Goal: Task Accomplishment & Management: Manage account settings

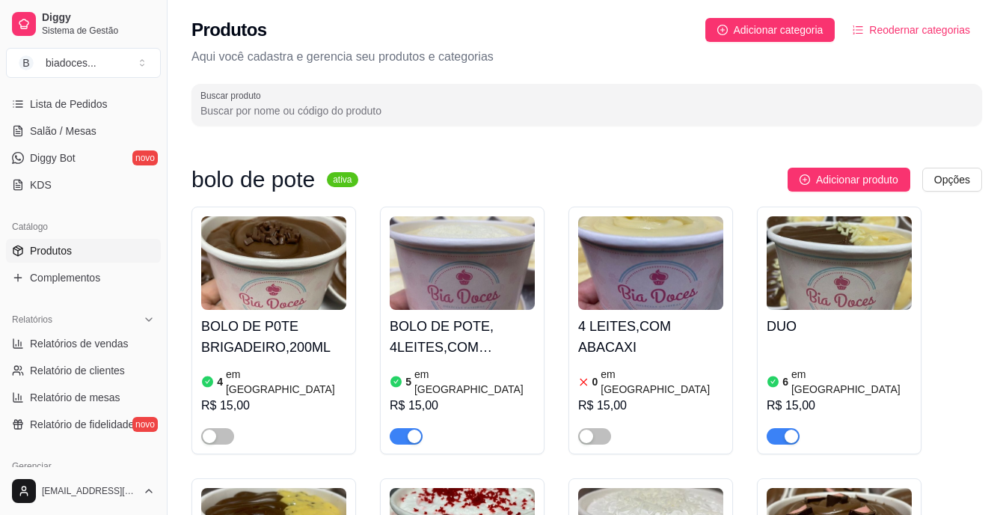
scroll to position [269, 0]
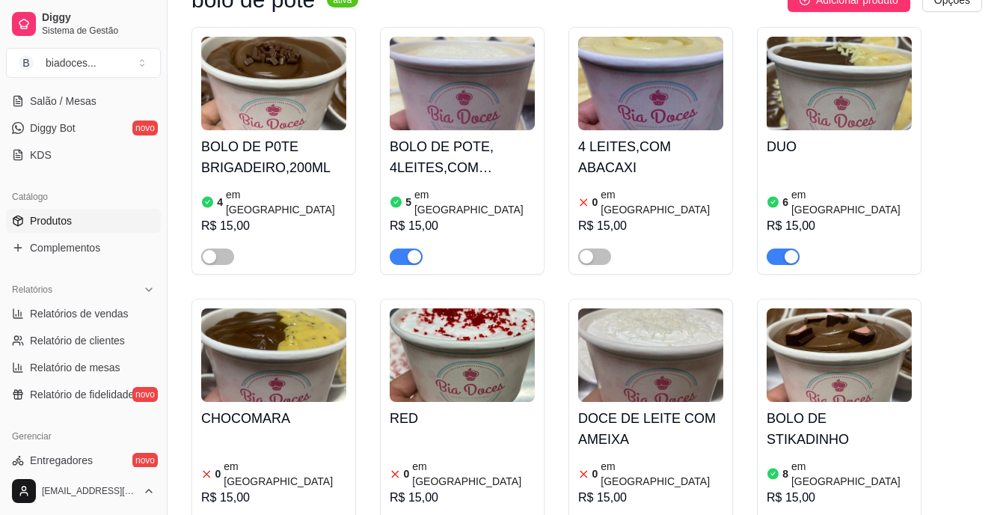
scroll to position [60, 0]
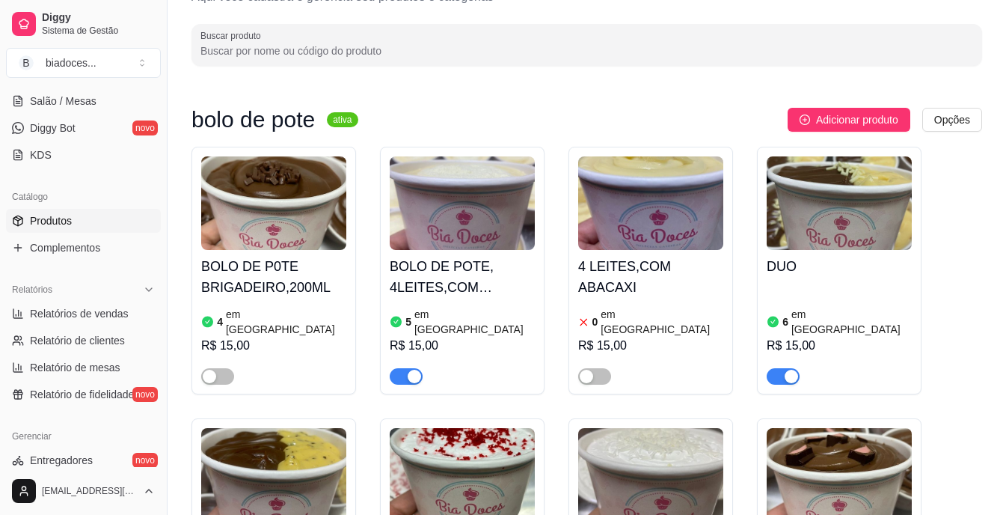
click at [150, 163] on div "Dia a dia Pedidos balcão (PDV) Gestor de Pedidos Lista de Pedidos Salão / Mesas…" at bounding box center [83, 75] width 167 height 195
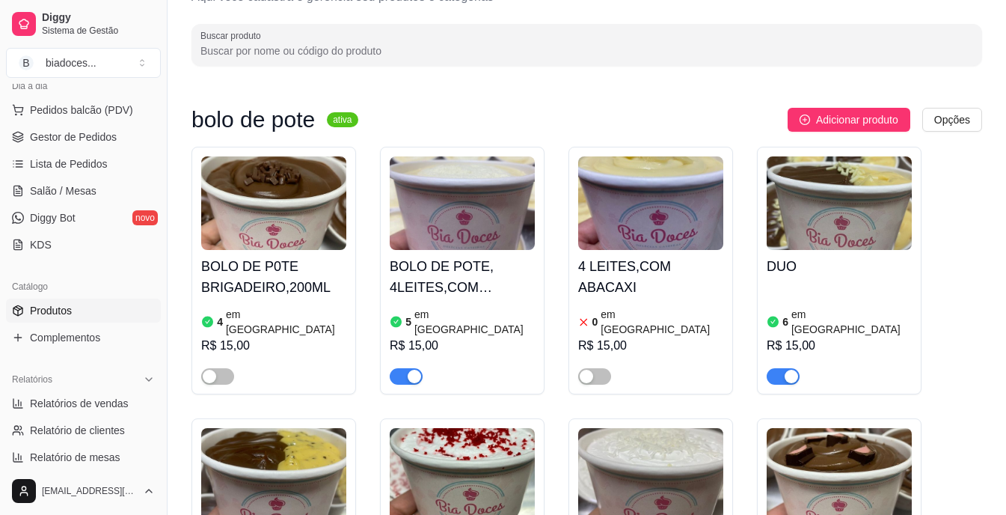
scroll to position [150, 0]
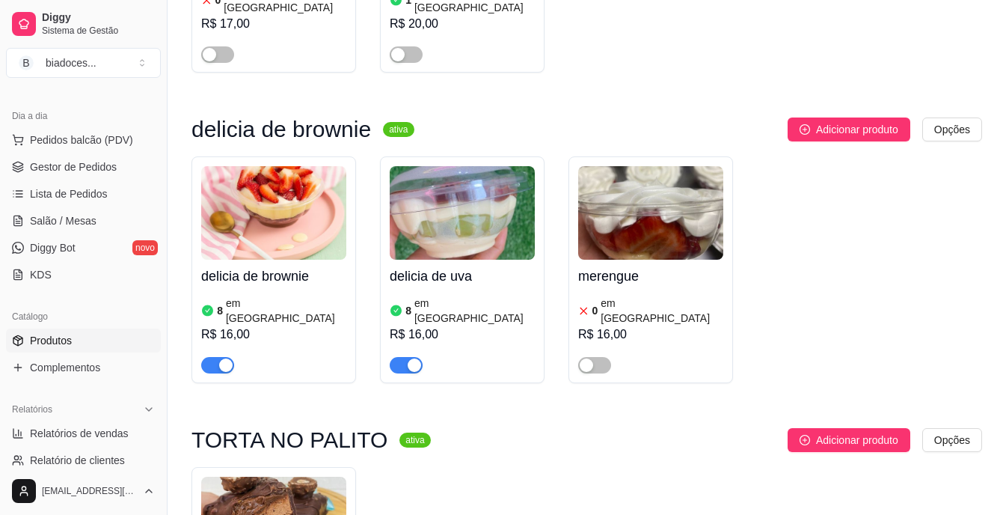
scroll to position [2514, 0]
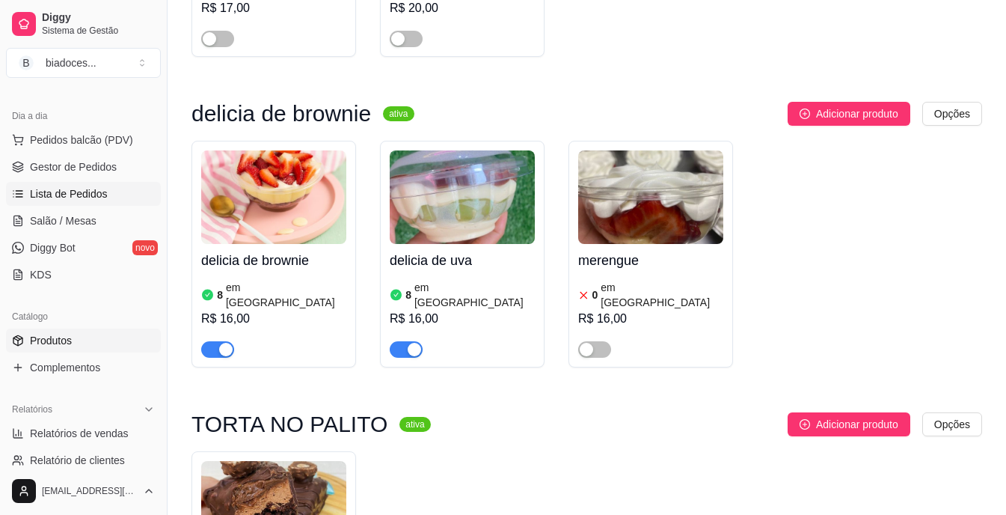
click at [61, 188] on span "Lista de Pedidos" at bounding box center [69, 193] width 78 height 15
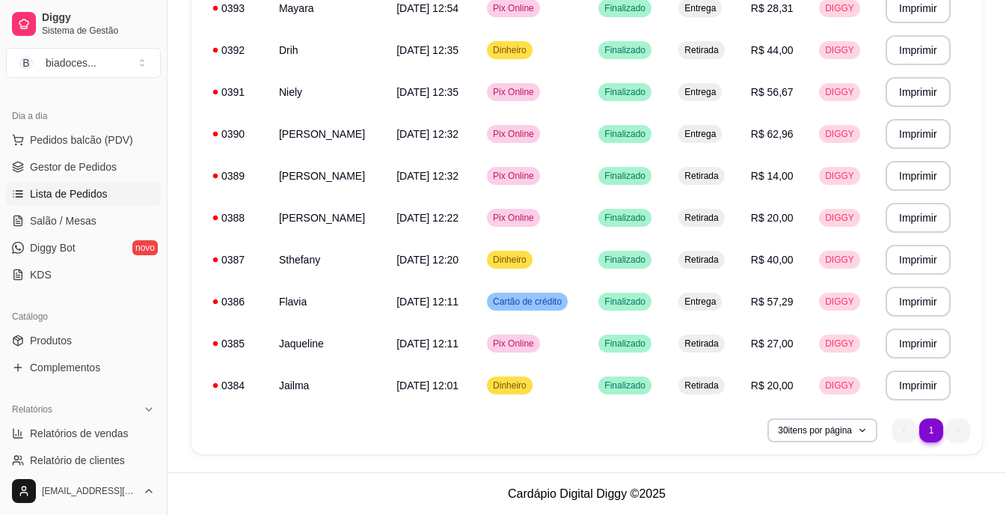
scroll to position [0, 0]
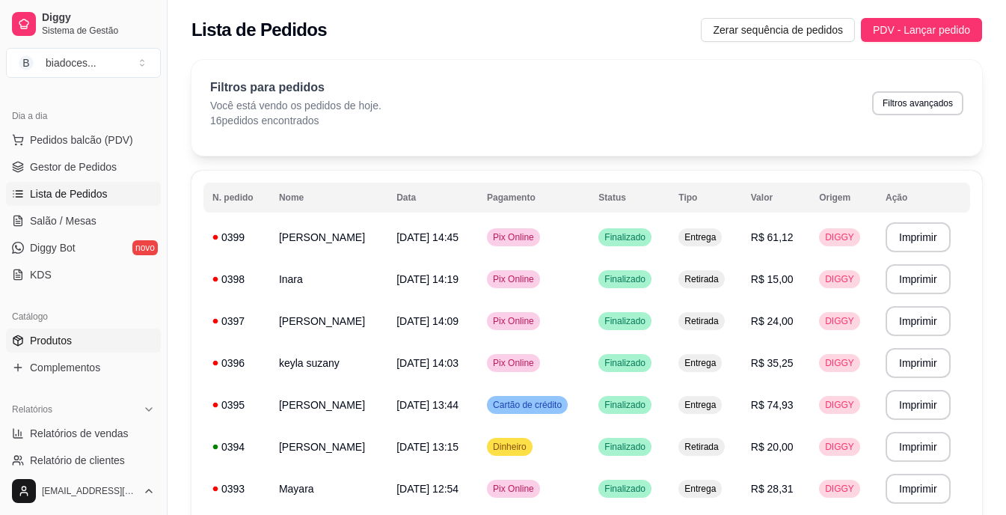
click at [51, 342] on span "Produtos" at bounding box center [51, 340] width 42 height 15
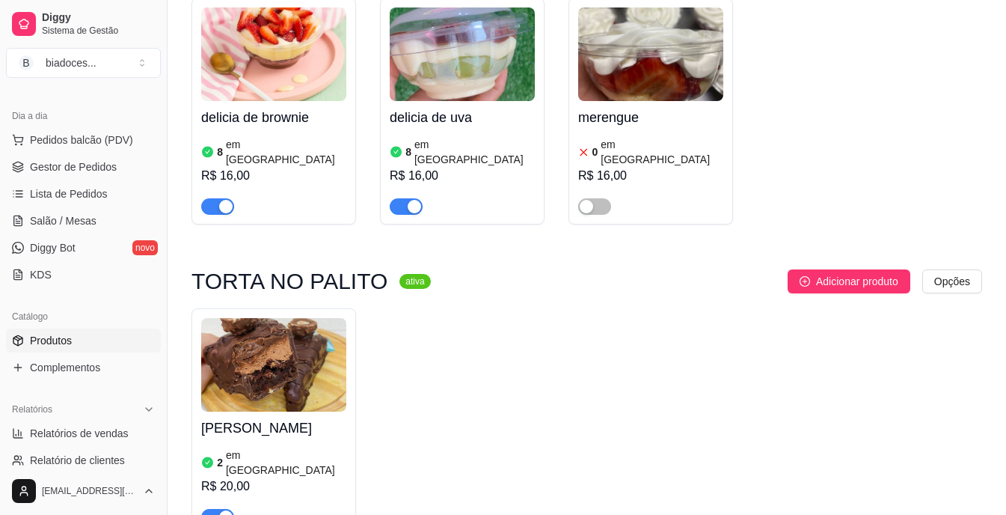
scroll to position [2694, 0]
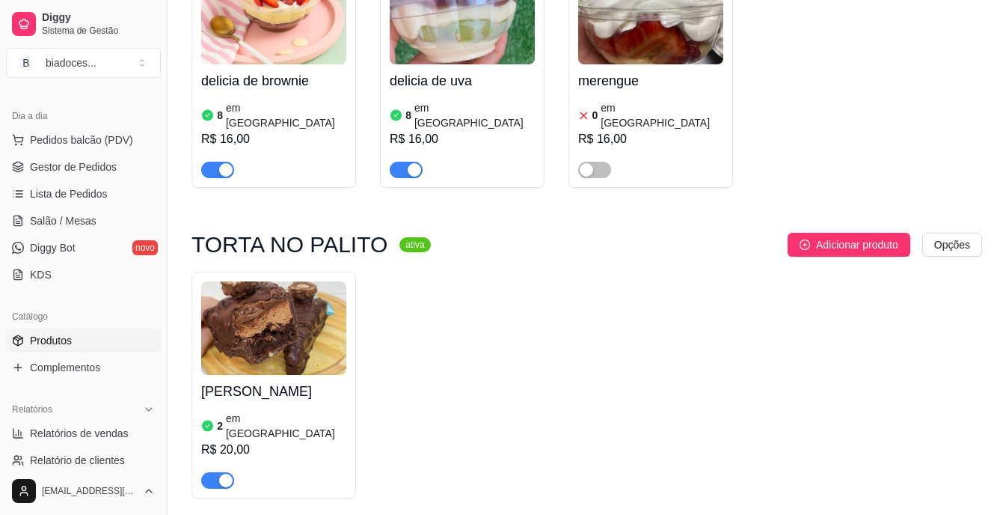
click at [248, 281] on img at bounding box center [273, 328] width 145 height 94
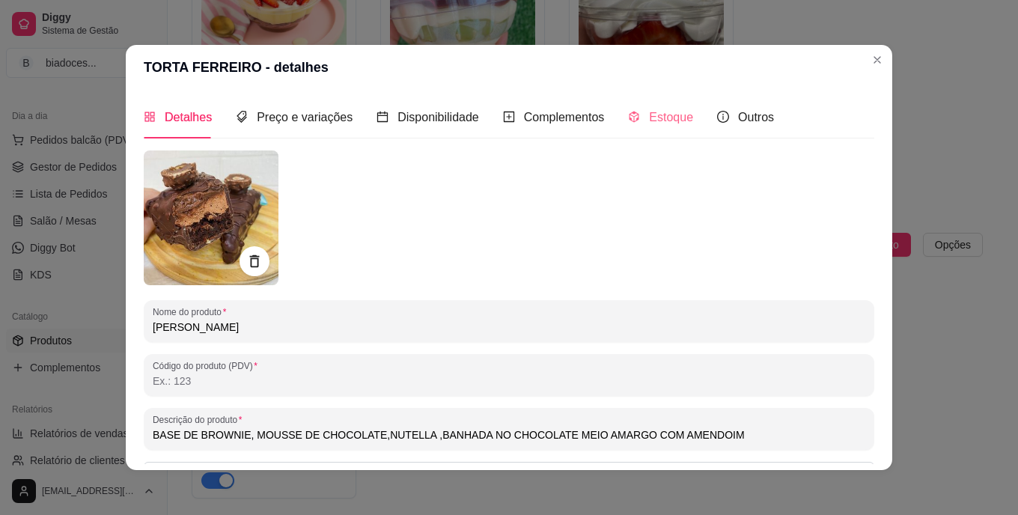
click at [679, 103] on div "Estoque" at bounding box center [660, 117] width 65 height 43
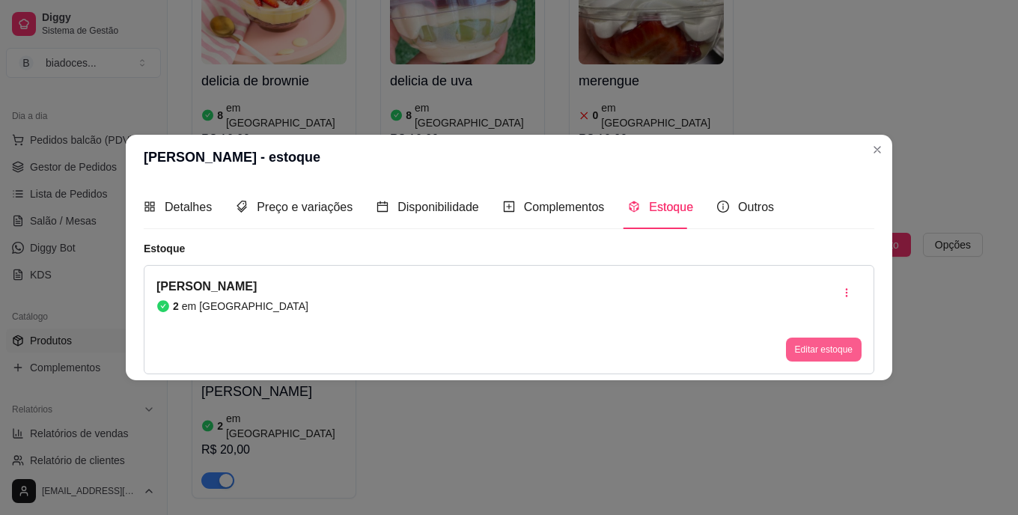
click at [819, 343] on button "Editar estoque" at bounding box center [824, 349] width 76 height 24
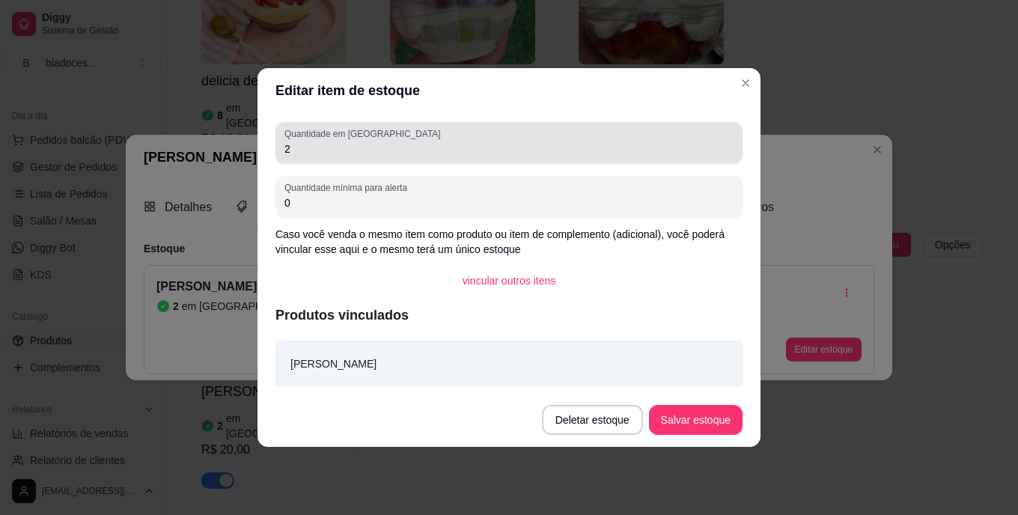
click at [617, 156] on input "2" at bounding box center [508, 148] width 449 height 15
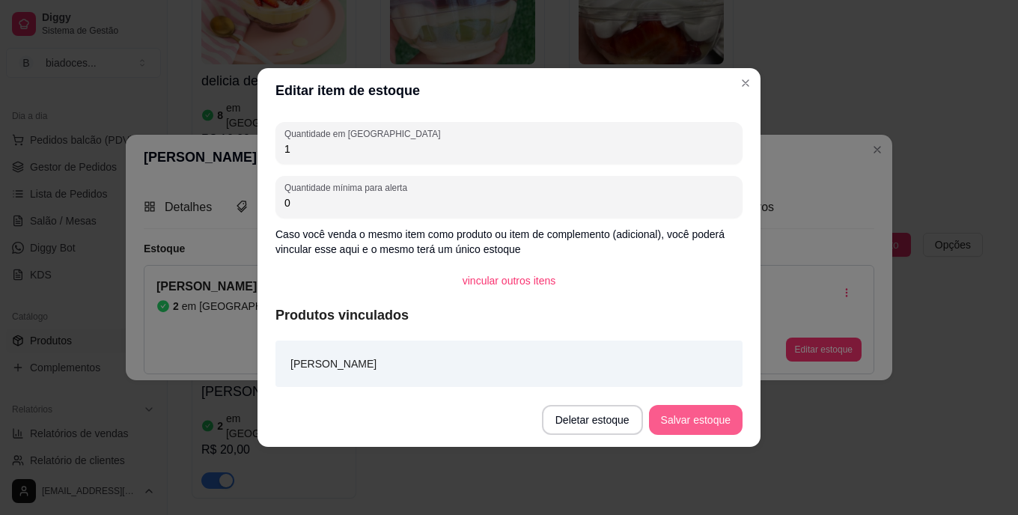
type input "1"
click at [694, 409] on button "Salvar estoque" at bounding box center [696, 420] width 94 height 30
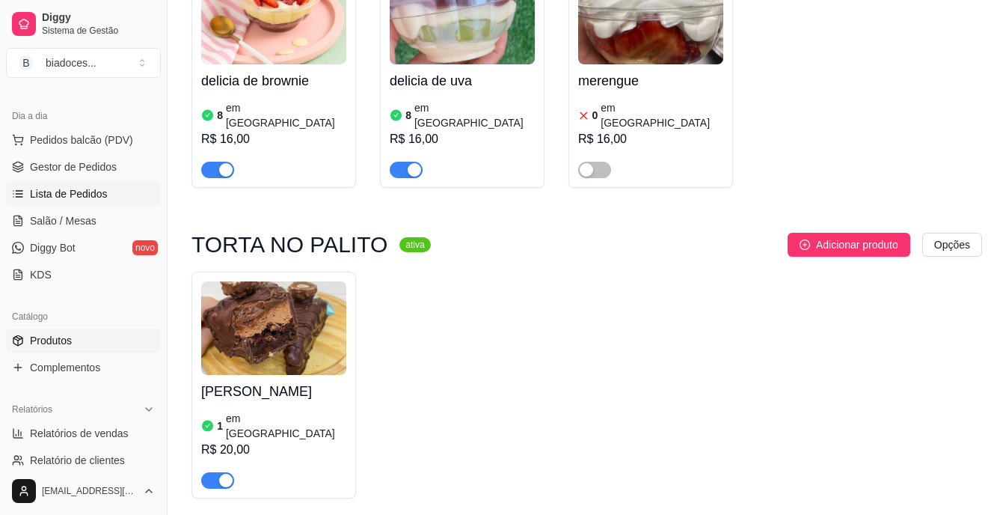
click at [43, 186] on span "Lista de Pedidos" at bounding box center [69, 193] width 78 height 15
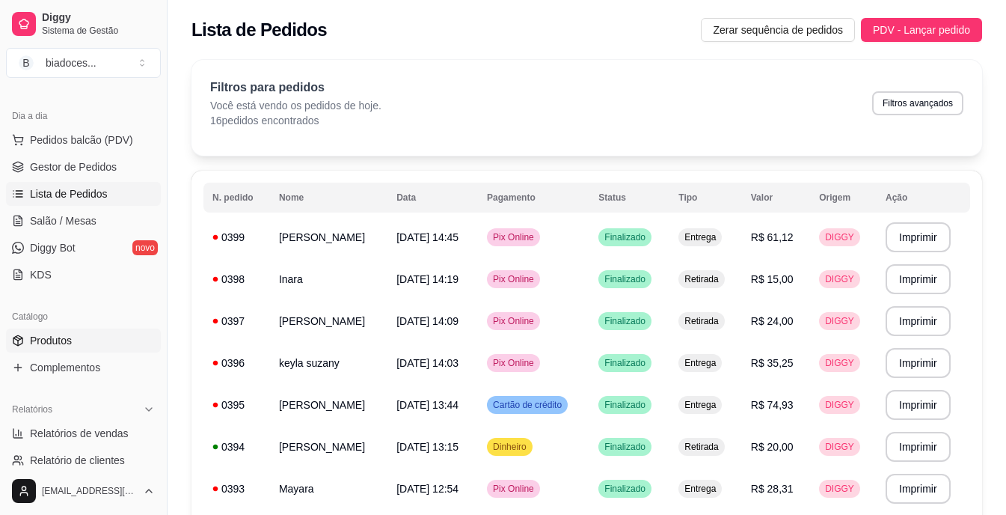
click at [60, 334] on span "Produtos" at bounding box center [51, 340] width 42 height 15
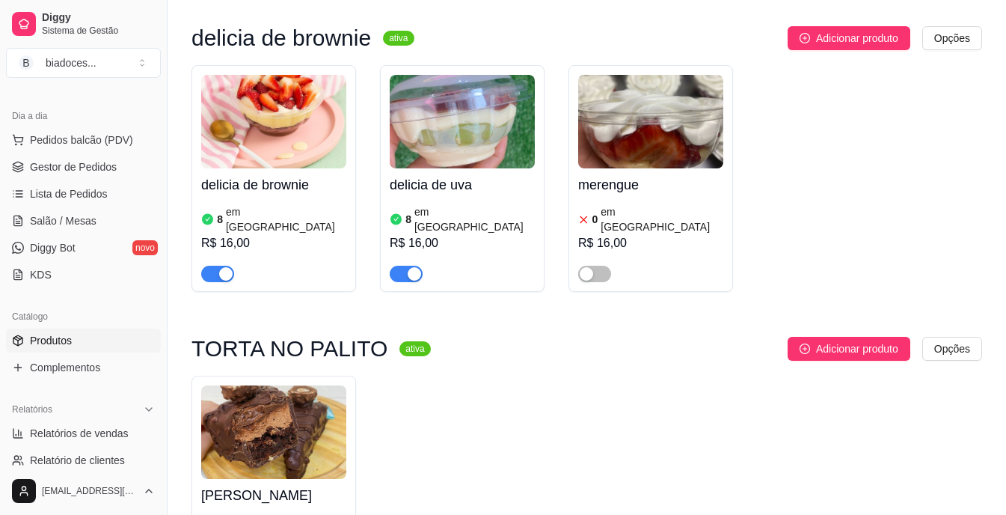
scroll to position [2754, 0]
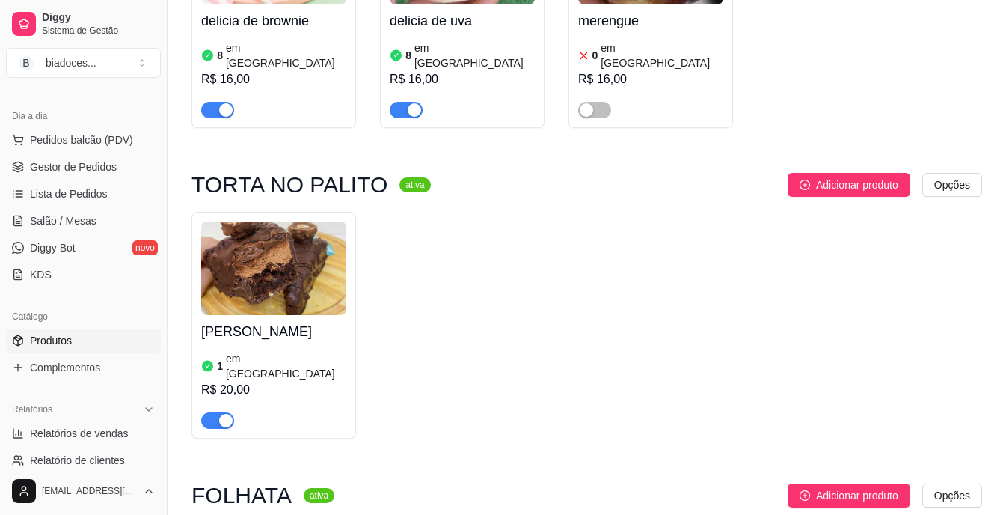
click at [249, 221] on img at bounding box center [273, 268] width 145 height 94
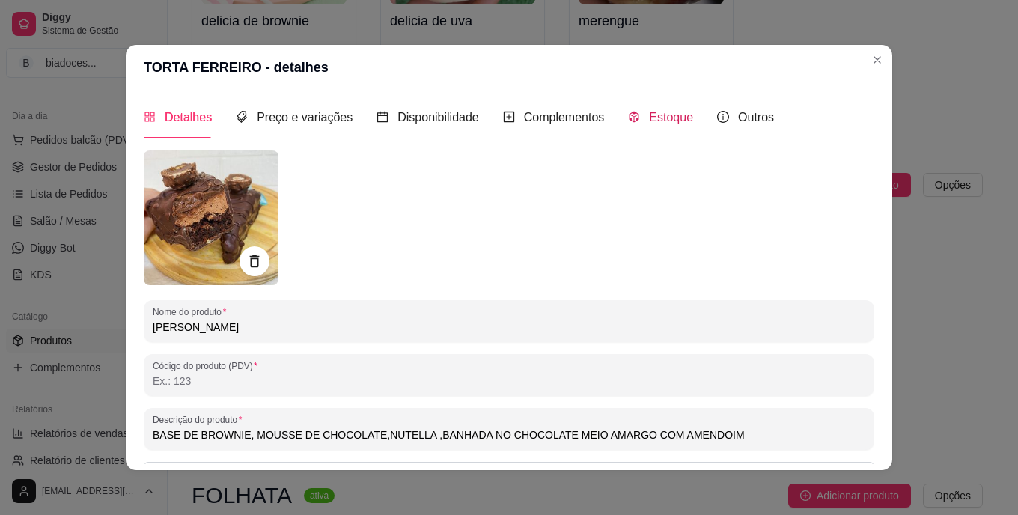
click at [680, 113] on span "Estoque" at bounding box center [671, 117] width 44 height 13
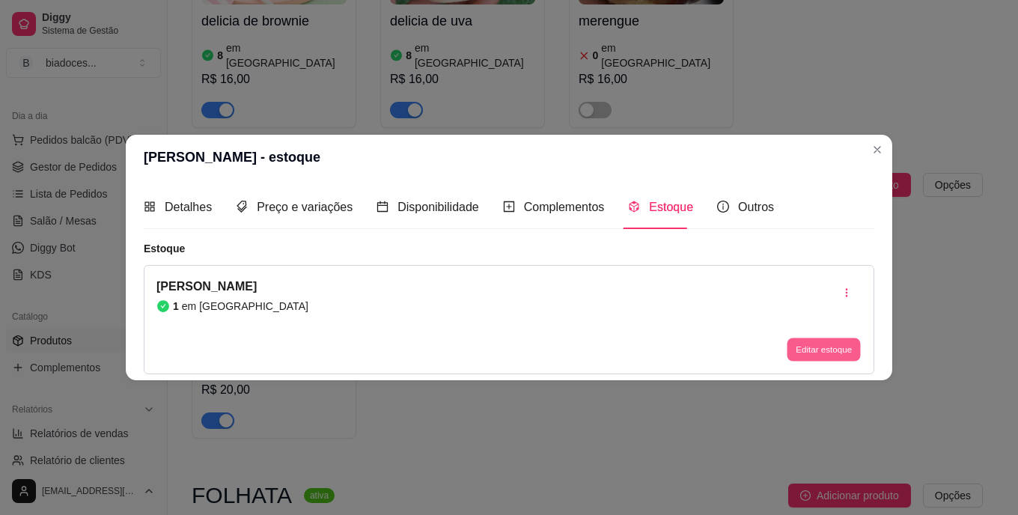
click at [802, 355] on button "Editar estoque" at bounding box center [822, 348] width 73 height 23
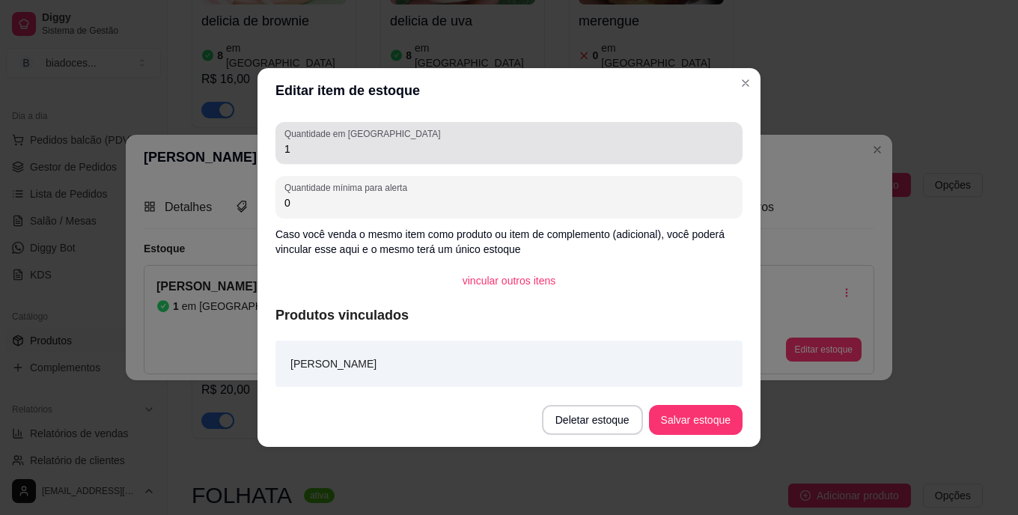
click at [544, 150] on input "1" at bounding box center [508, 148] width 449 height 15
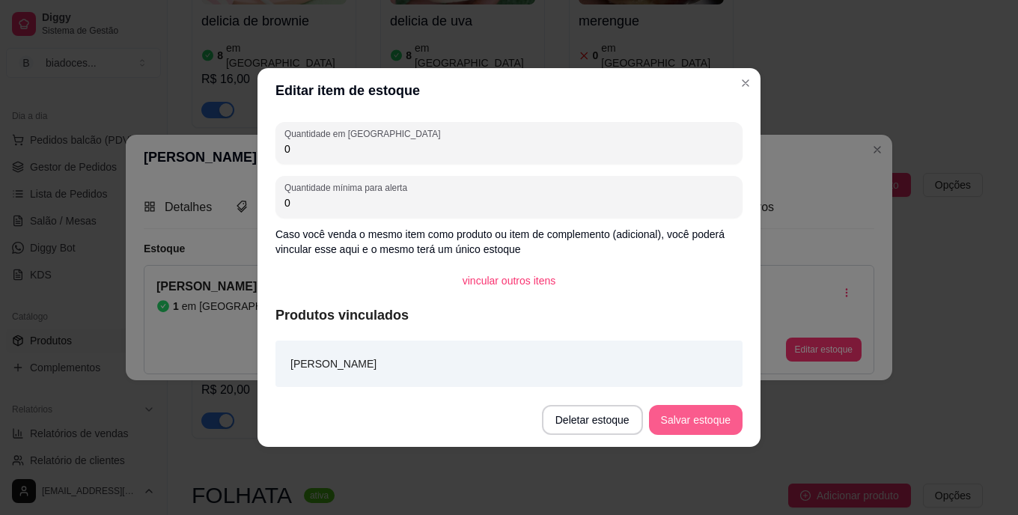
type input "0"
click at [694, 412] on button "Salvar estoque" at bounding box center [696, 420] width 94 height 30
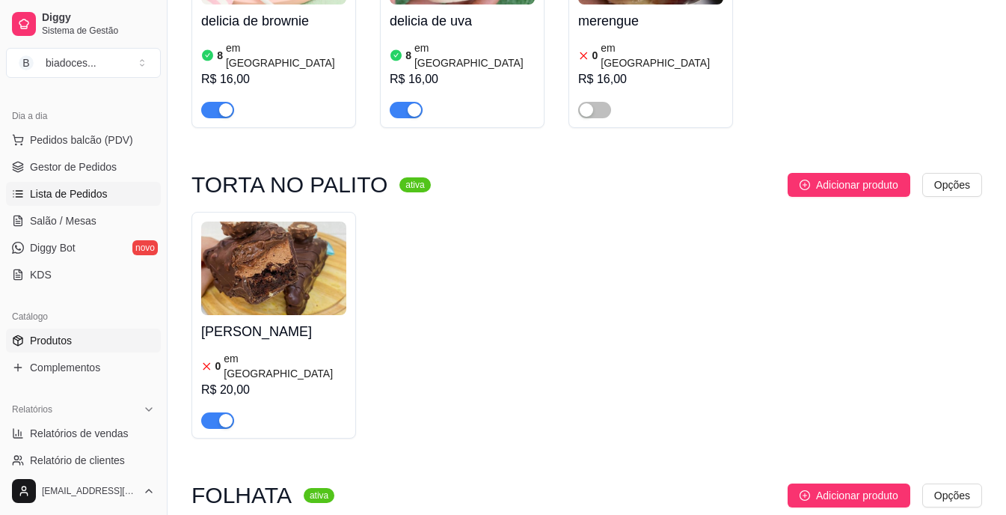
click at [97, 192] on span "Lista de Pedidos" at bounding box center [69, 193] width 78 height 15
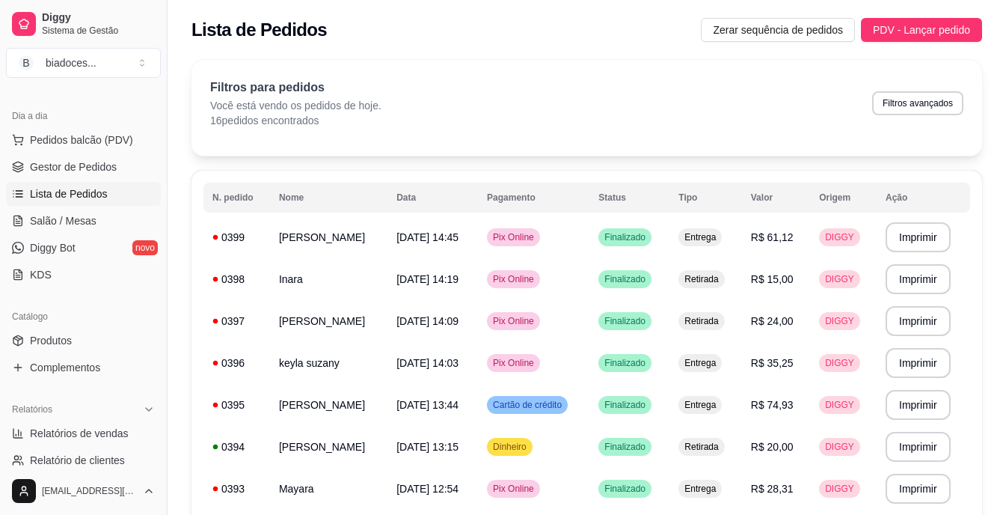
click at [97, 192] on span "Lista de Pedidos" at bounding box center [69, 193] width 78 height 15
